Goal: Task Accomplishment & Management: Manage account settings

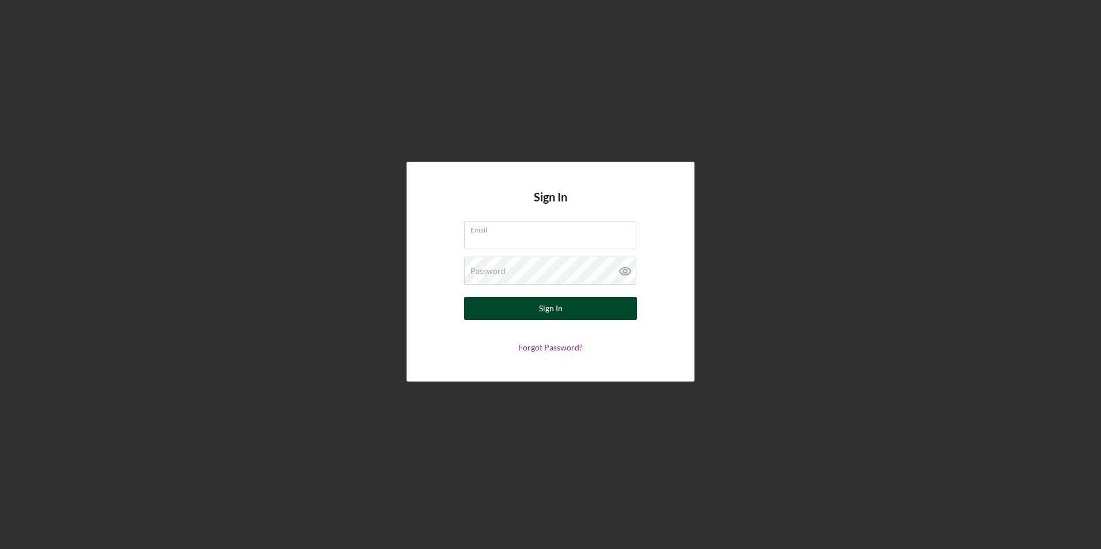
type input "[EMAIL_ADDRESS][DOMAIN_NAME]"
click at [524, 310] on button "Sign In" at bounding box center [550, 308] width 173 height 23
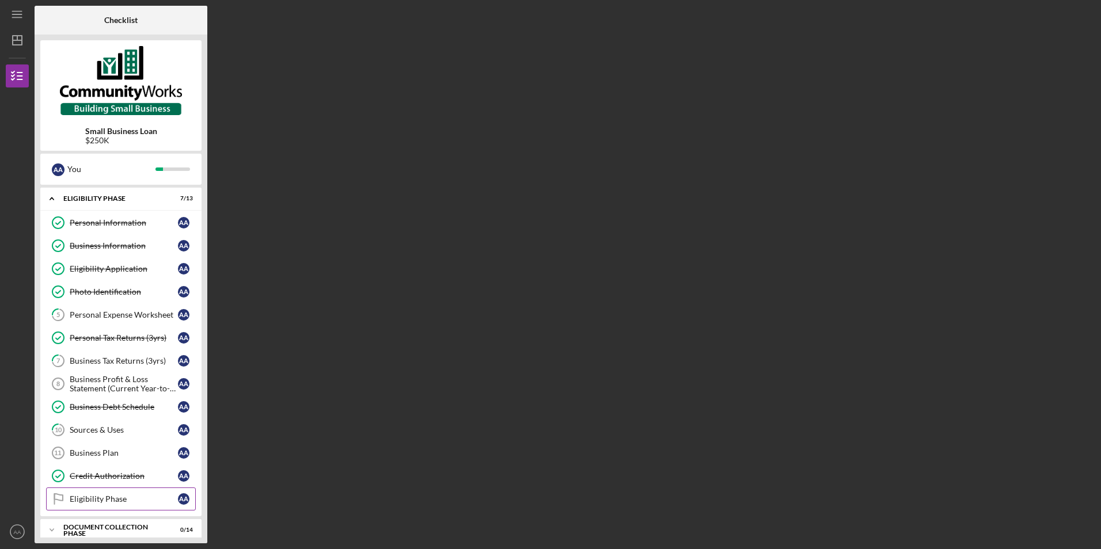
click at [92, 498] on div "Eligibility Phase" at bounding box center [124, 498] width 108 height 9
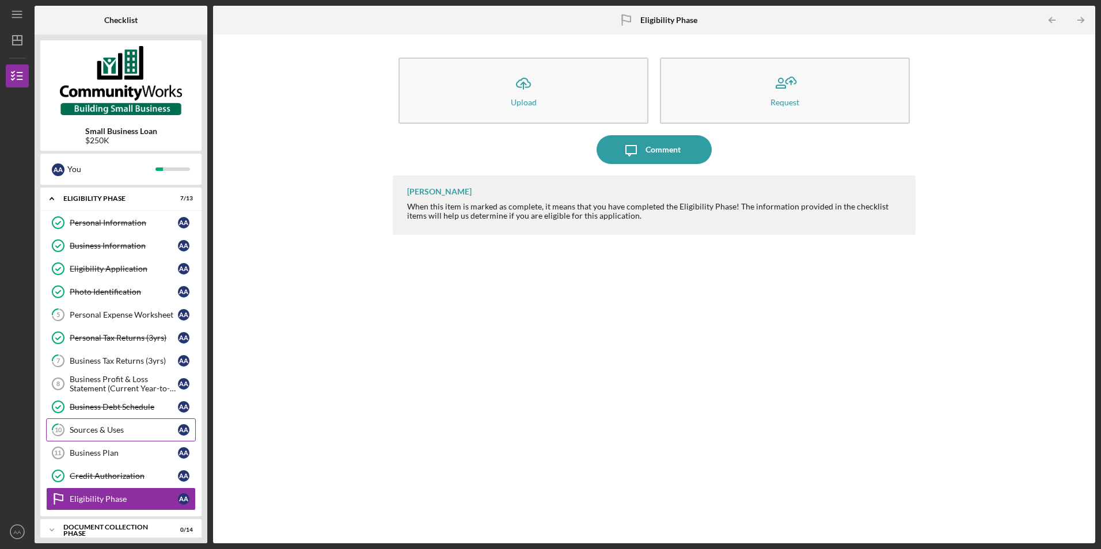
click at [130, 427] on div "Sources & Uses" at bounding box center [124, 429] width 108 height 9
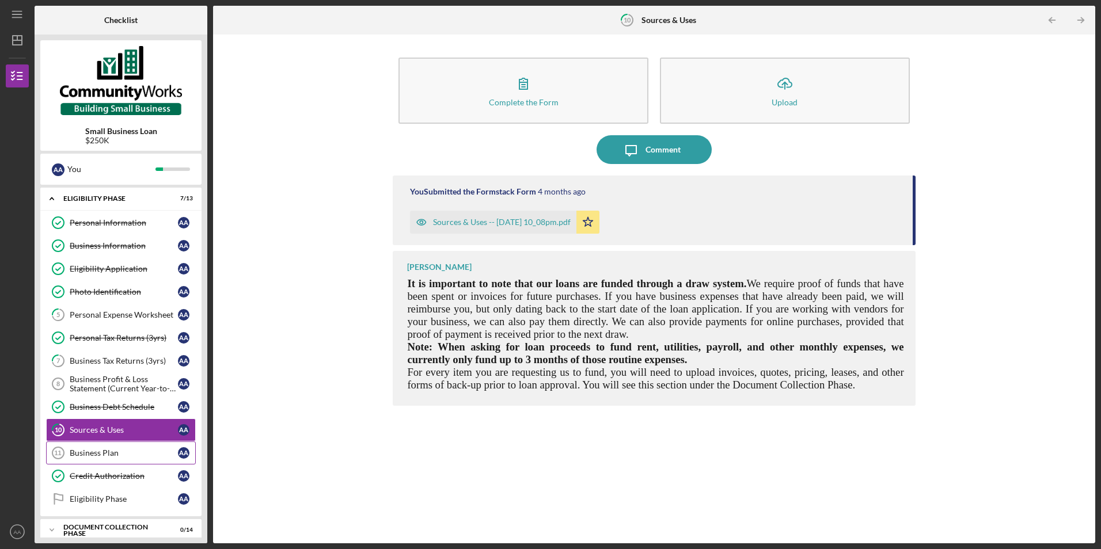
click at [124, 448] on div "Business Plan" at bounding box center [124, 452] width 108 height 9
